Goal: Task Accomplishment & Management: Manage account settings

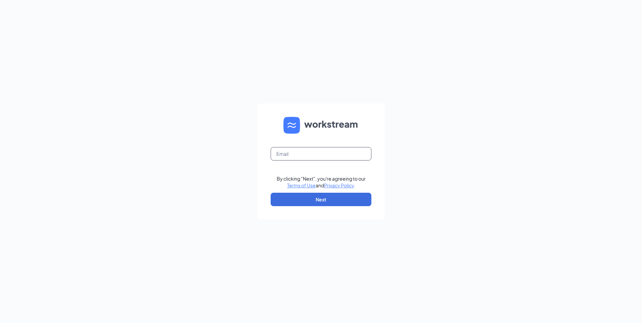
click at [296, 157] on input "text" at bounding box center [321, 153] width 101 height 13
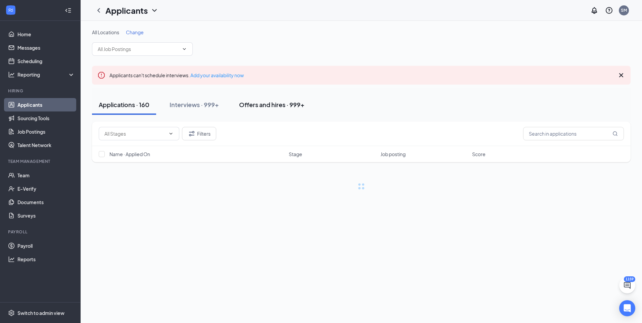
click at [286, 103] on div "Offers and hires · 999+" at bounding box center [271, 104] width 65 height 8
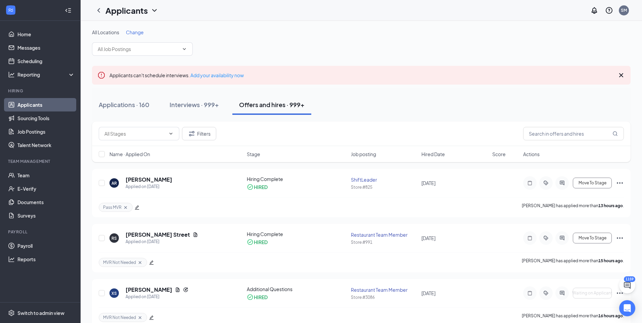
click at [124, 323] on html "Home Messages Scheduling Reporting Hiring Applicants Sourcing Tools Job Posting…" at bounding box center [321, 161] width 642 height 323
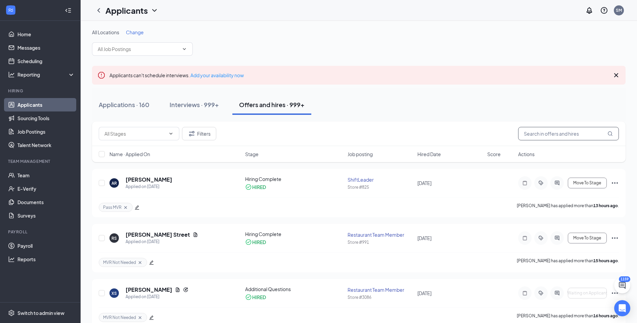
click at [586, 134] on input "text" at bounding box center [568, 133] width 101 height 13
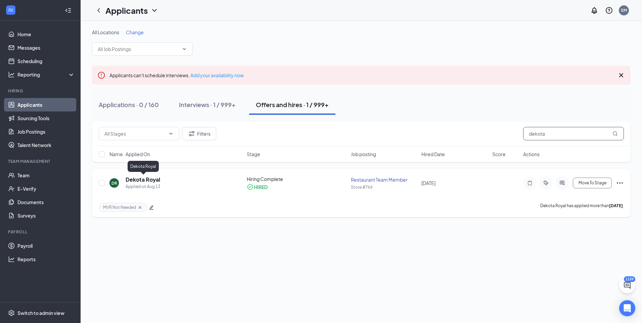
type input "dekota"
click at [155, 179] on h5 "Dekota Royal" at bounding box center [143, 179] width 35 height 7
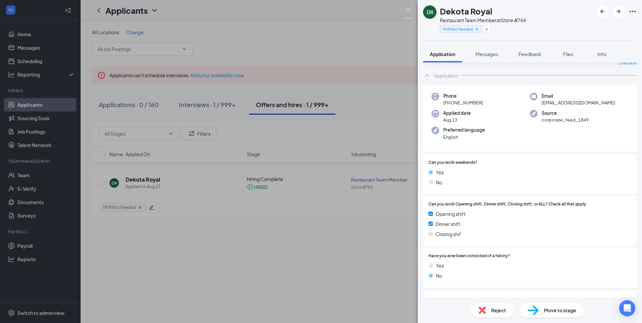
scroll to position [59, 0]
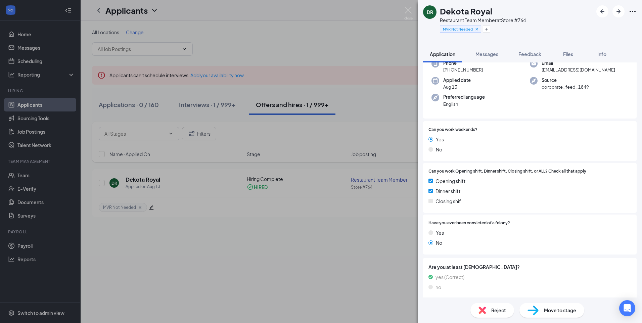
click at [311, 225] on div "DR Dekota Royal Restaurant Team Member at Store #764 MVR Not Needed Application…" at bounding box center [321, 161] width 642 height 323
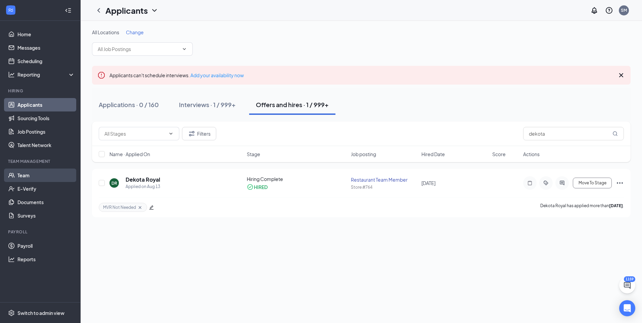
click at [32, 177] on link "Team" at bounding box center [45, 175] width 57 height 13
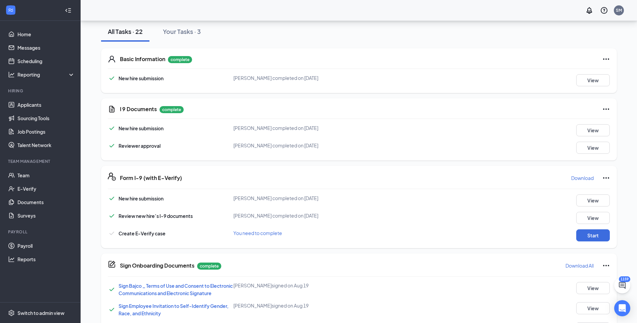
scroll to position [96, 0]
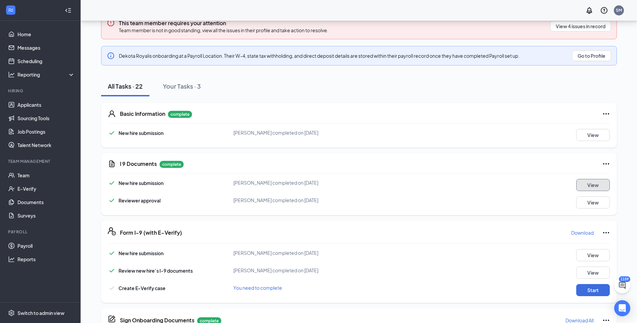
click at [589, 185] on button "View" at bounding box center [593, 185] width 34 height 12
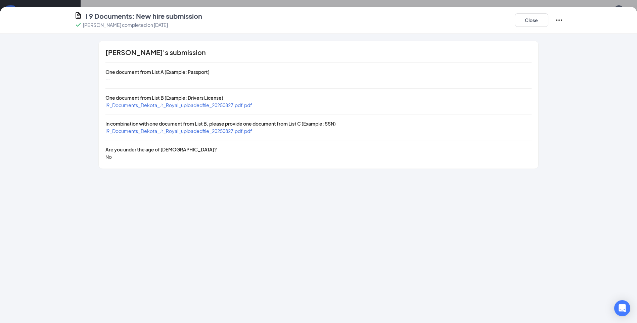
click at [199, 106] on span "I9_Documents_Dekota_Jr_Royal_uploadedfile_20250827.pdf.pdf" at bounding box center [178, 105] width 147 height 6
click at [180, 132] on span "I9_Documents_Dekota_Jr_Royal_uploadedfile_20250827.pdf.pdf" at bounding box center [178, 131] width 147 height 6
click at [539, 27] on div "Close" at bounding box center [539, 19] width 48 height 17
click at [539, 26] on button "Close" at bounding box center [532, 19] width 34 height 13
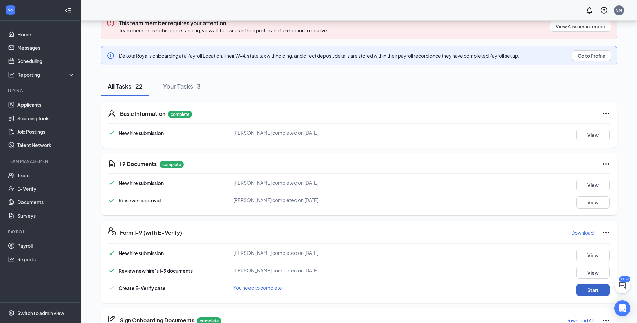
click at [587, 288] on button "Start" at bounding box center [593, 290] width 34 height 12
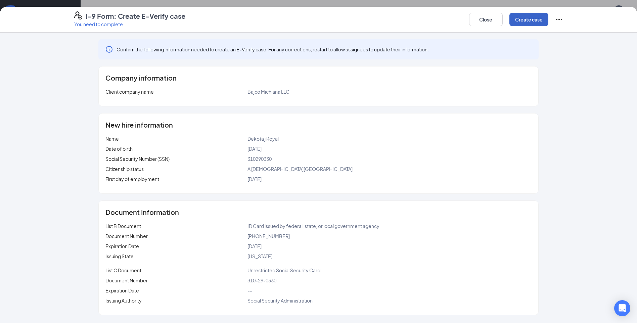
click at [528, 17] on button "Create case" at bounding box center [529, 19] width 39 height 13
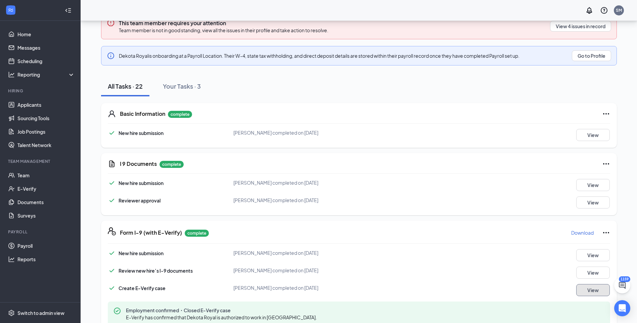
scroll to position [0, 0]
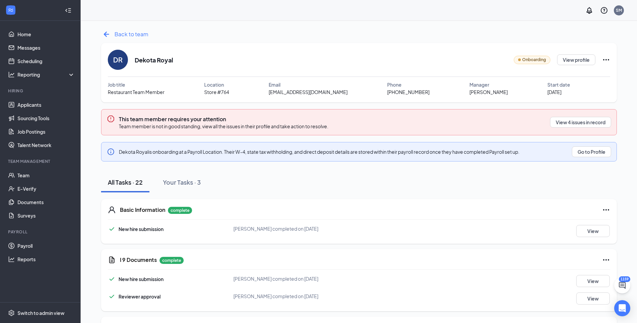
click at [140, 38] on span "Back to team" at bounding box center [132, 34] width 34 height 8
